Goal: Go to known website: Go to known website

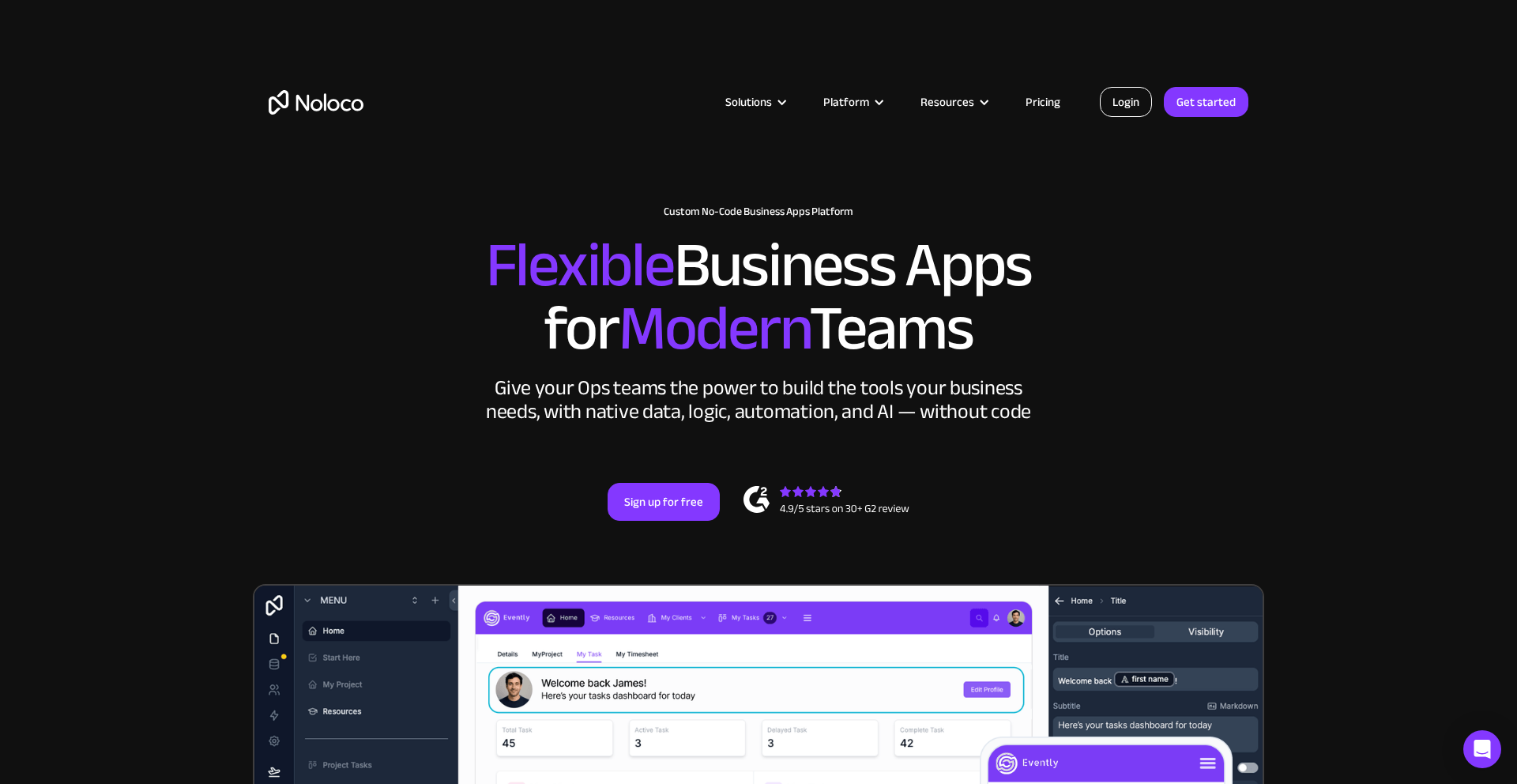
click at [1124, 112] on link "Login" at bounding box center [1126, 102] width 52 height 30
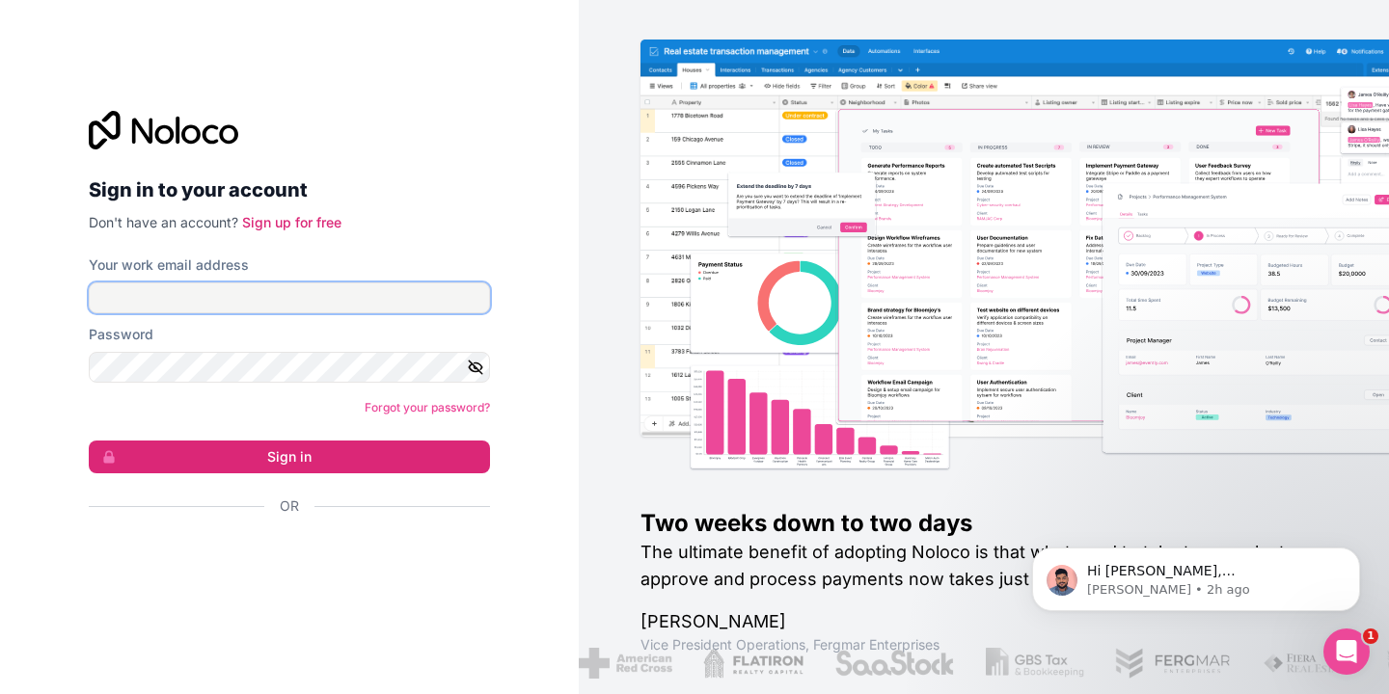
click at [312, 301] on input "Your work email address" at bounding box center [289, 298] width 401 height 31
type input "[EMAIL_ADDRESS][DOMAIN_NAME]"
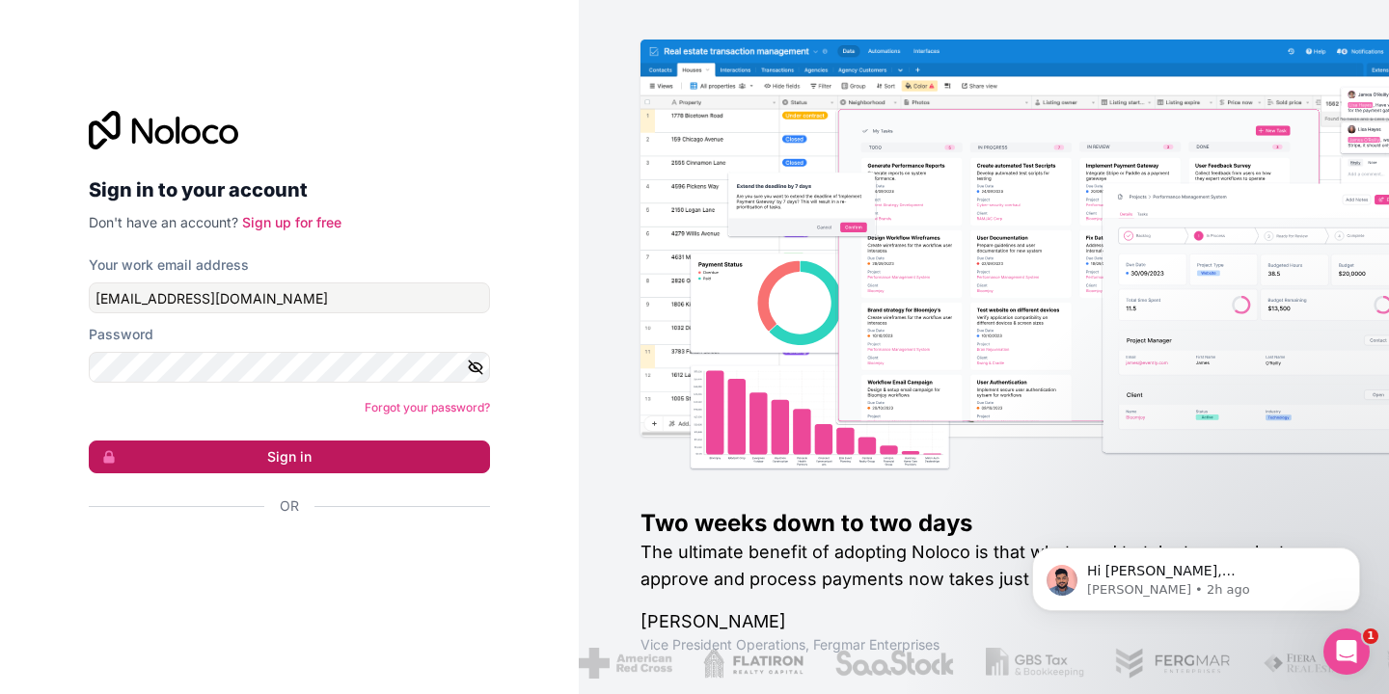
click at [324, 460] on button "Sign in" at bounding box center [289, 457] width 401 height 33
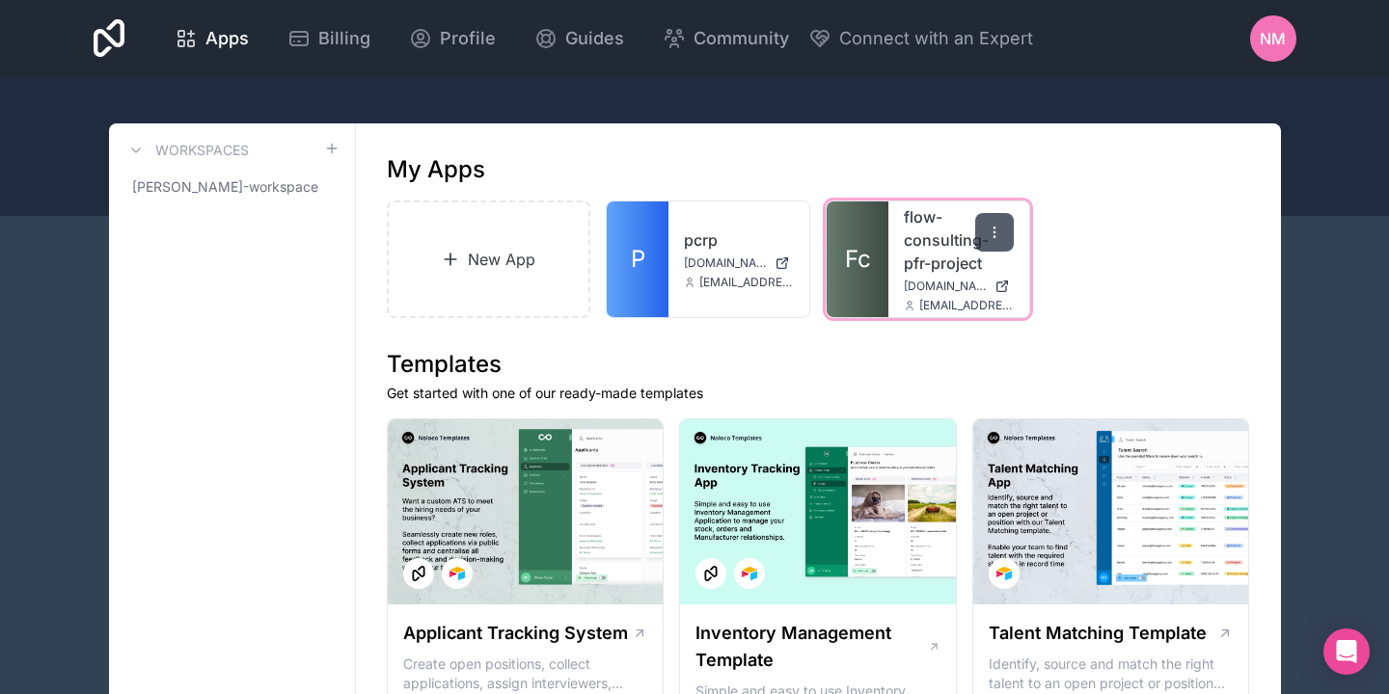
click at [996, 236] on icon at bounding box center [993, 232] width 15 height 15
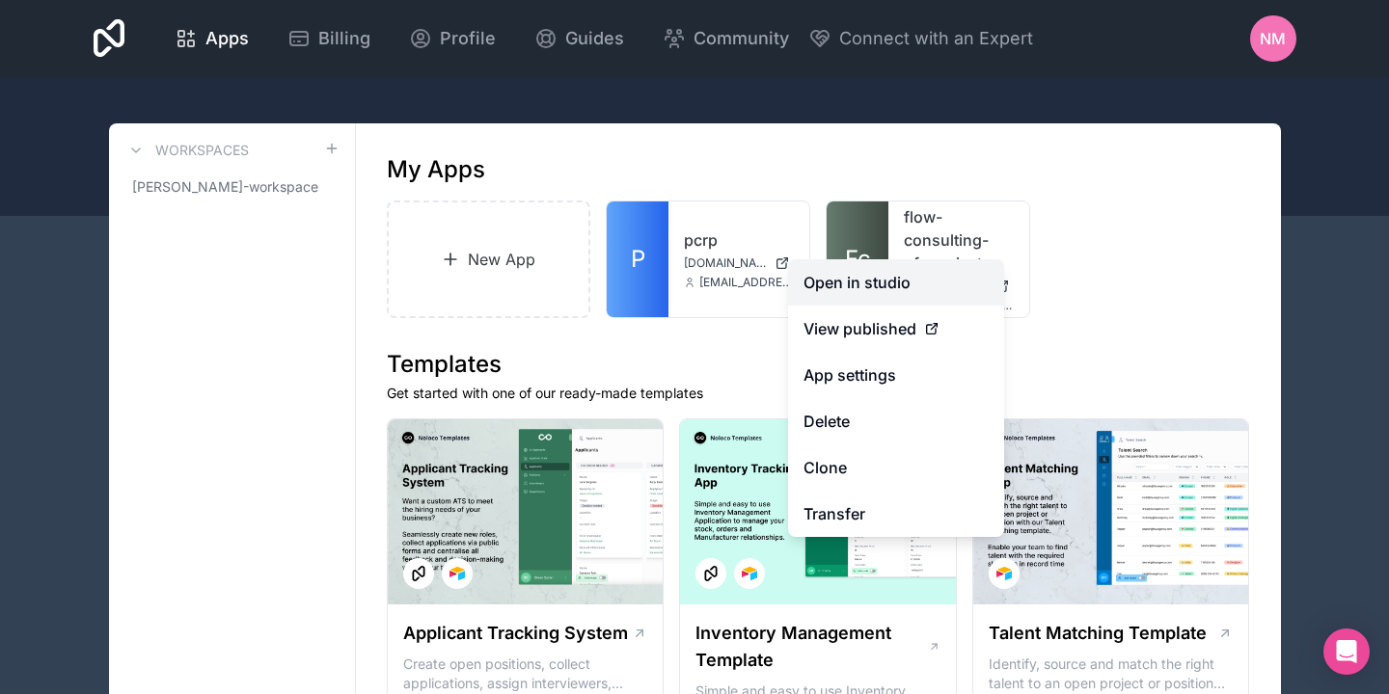
click at [872, 283] on link "Open in studio" at bounding box center [896, 282] width 216 height 46
